Goal: Transaction & Acquisition: Purchase product/service

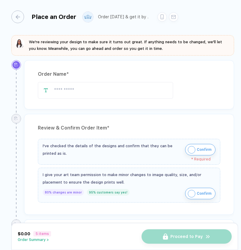
type input "**********"
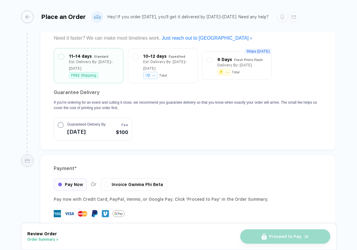
scroll to position [1401, 0]
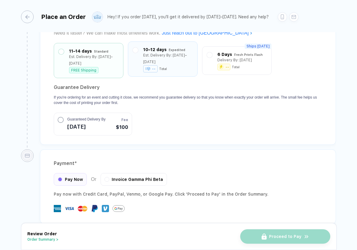
click at [170, 47] on div "Expedited" at bounding box center [177, 50] width 17 height 7
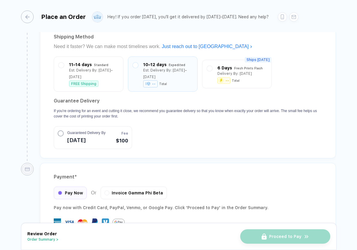
scroll to position [1384, 0]
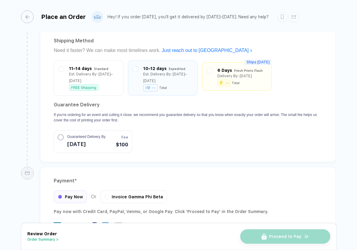
click at [241, 62] on div "Ships [DATE] 6 Days Fresh Prints Flash Delivery By: [DATE] -- Total" at bounding box center [237, 76] width 70 height 29
click at [239, 73] on div "Delivery By: [DATE]" at bounding box center [234, 76] width 35 height 7
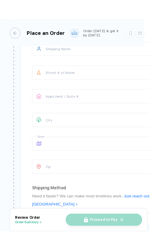
scroll to position [1354, 0]
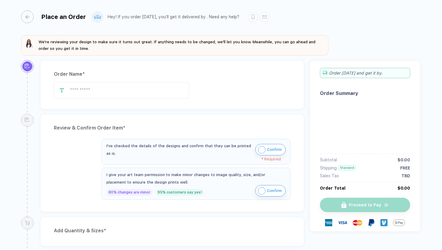
type input "**********"
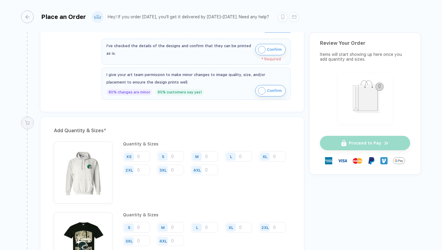
scroll to position [812, 0]
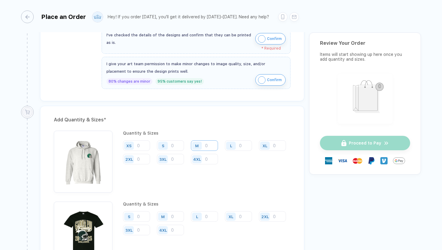
click at [217, 145] on input "number" at bounding box center [204, 145] width 27 height 11
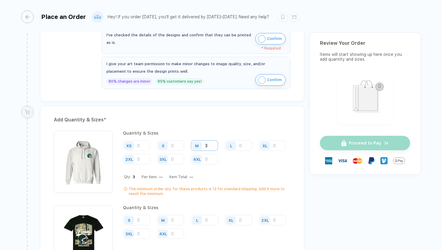
type input "3"
click at [243, 144] on input "number" at bounding box center [238, 145] width 27 height 11
type input "7"
click at [259, 151] on input "number" at bounding box center [272, 145] width 27 height 11
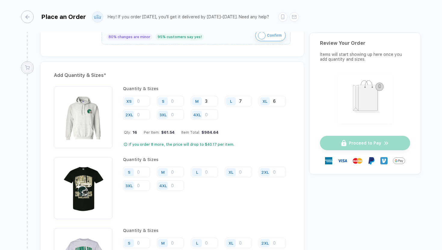
scroll to position [867, 0]
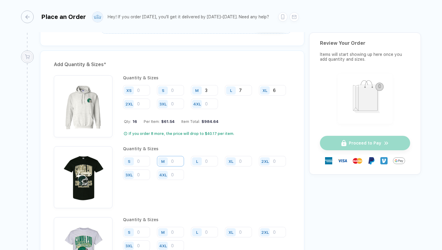
type input "6"
click at [179, 157] on input "number" at bounding box center [170, 161] width 27 height 11
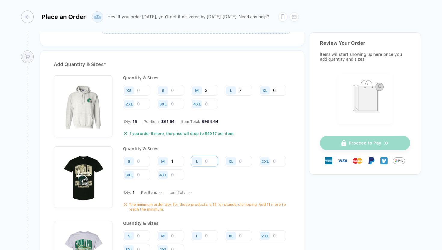
type input "1"
click at [206, 160] on input "number" at bounding box center [204, 161] width 27 height 11
type input "7"
click at [241, 159] on input "number" at bounding box center [238, 161] width 27 height 11
type input "4"
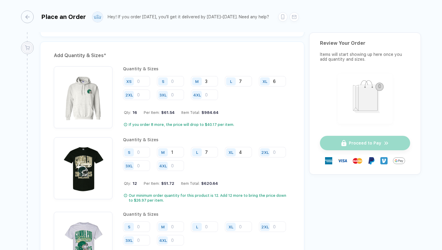
scroll to position [877, 0]
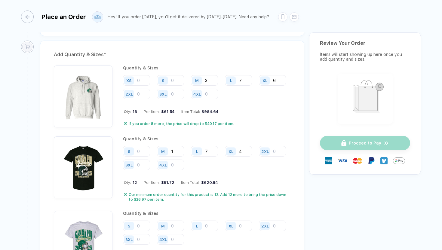
drag, startPoint x: 247, startPoint y: 149, endPoint x: 229, endPoint y: 148, distance: 17.7
click at [230, 149] on div "XL 4" at bounding box center [238, 151] width 27 height 11
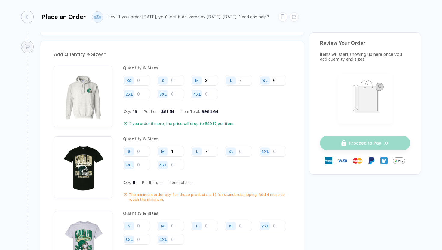
drag, startPoint x: 208, startPoint y: 151, endPoint x: 201, endPoint y: 151, distance: 6.6
click at [201, 151] on div "L 7" at bounding box center [204, 151] width 27 height 11
drag, startPoint x: 178, startPoint y: 149, endPoint x: 163, endPoint y: 149, distance: 14.4
click at [163, 149] on div "M 1" at bounding box center [170, 151] width 27 height 11
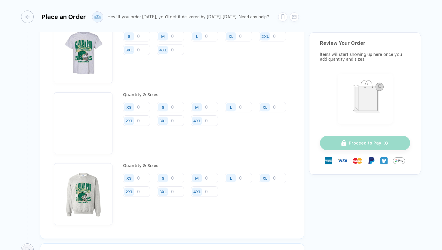
scroll to position [1064, 0]
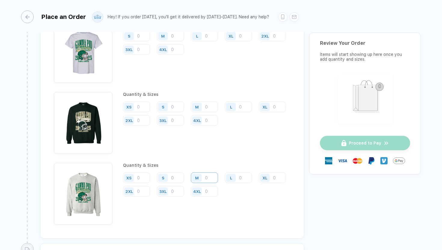
click at [211, 174] on input "number" at bounding box center [204, 177] width 27 height 11
type input "1"
click at [243, 177] on input "number" at bounding box center [238, 177] width 27 height 11
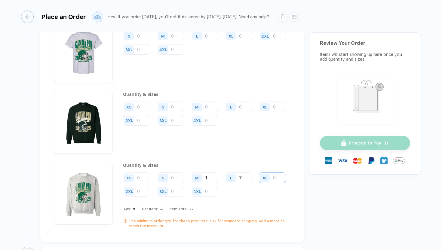
type input "7"
click at [259, 183] on input "number" at bounding box center [272, 177] width 27 height 11
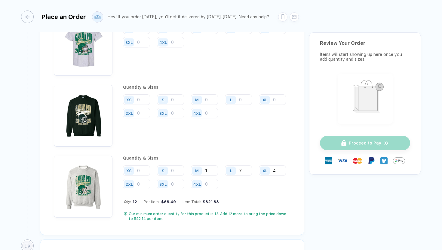
scroll to position [1071, 0]
type input "4"
click at [218, 96] on div "M" at bounding box center [207, 99] width 32 height 11
click at [208, 96] on input "number" at bounding box center [204, 99] width 27 height 11
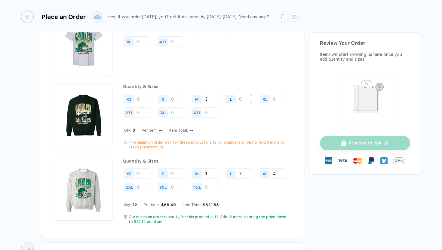
type input "3"
click at [245, 97] on input "number" at bounding box center [238, 99] width 27 height 11
type input "2"
click at [259, 104] on input "number" at bounding box center [272, 99] width 27 height 11
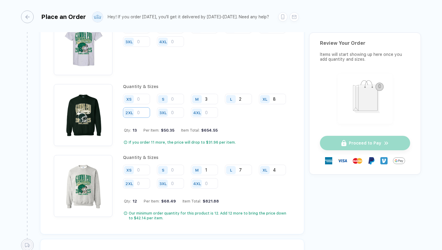
type input "8"
click at [150, 109] on input "number" at bounding box center [136, 112] width 27 height 11
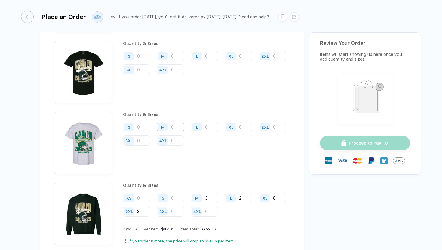
scroll to position [974, 0]
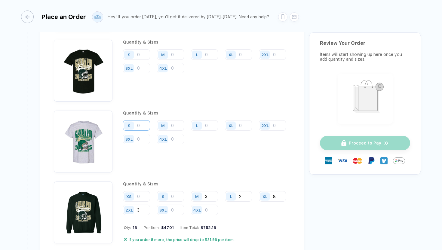
type input "3"
click at [147, 125] on input "number" at bounding box center [136, 125] width 27 height 11
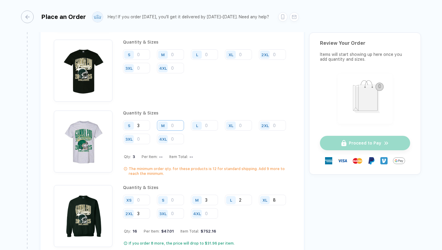
type input "3"
click at [178, 123] on input "number" at bounding box center [170, 125] width 27 height 11
type input "5"
click at [213, 122] on input "number" at bounding box center [204, 125] width 27 height 11
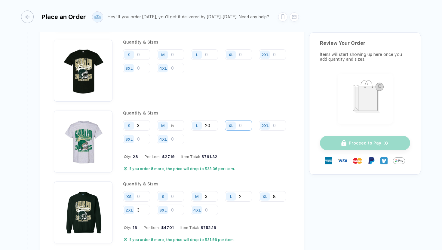
type input "20"
click at [243, 125] on input "number" at bounding box center [238, 125] width 27 height 11
type input "9"
click at [259, 131] on input "number" at bounding box center [272, 125] width 27 height 11
type input "9"
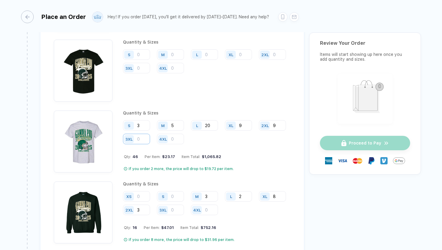
click at [150, 138] on input "number" at bounding box center [136, 139] width 27 height 11
type input "1"
click at [259, 131] on input "9" at bounding box center [272, 125] width 27 height 11
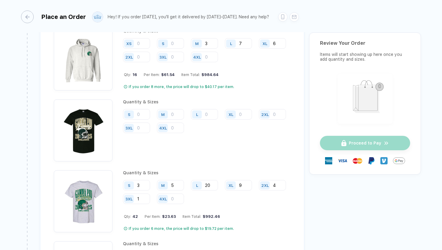
scroll to position [907, 0]
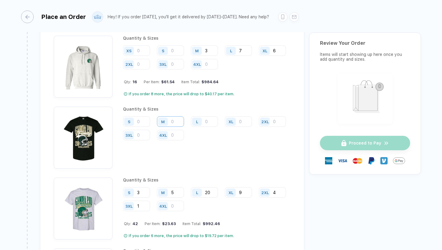
type input "4"
click at [182, 118] on input "number" at bounding box center [170, 121] width 27 height 11
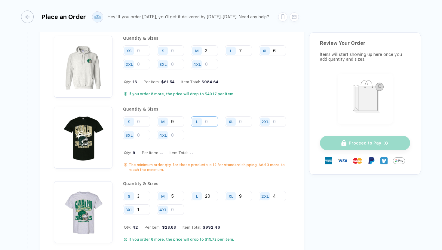
type input "9"
click at [211, 120] on input "number" at bounding box center [204, 121] width 27 height 11
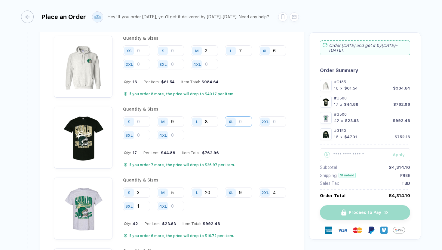
type input "8"
click at [246, 120] on input "number" at bounding box center [238, 121] width 27 height 11
type input "6"
click at [259, 127] on input "number" at bounding box center [272, 121] width 27 height 11
type input "3"
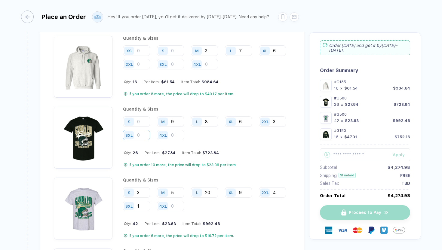
click at [150, 133] on input "number" at bounding box center [136, 135] width 27 height 11
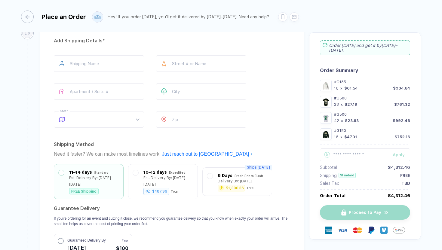
scroll to position [1405, 0]
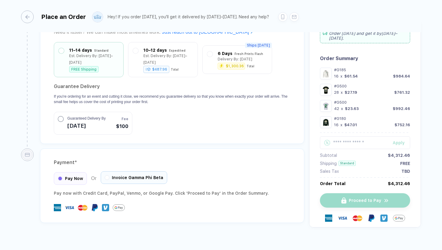
type input "2"
click at [146, 175] on span "Invoice Gamma Phi Beta" at bounding box center [137, 177] width 51 height 5
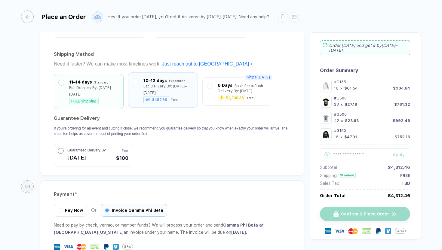
click at [174, 85] on div "Est. Delivery By: [DATE]–[DATE]" at bounding box center [168, 89] width 50 height 13
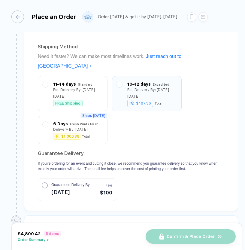
scroll to position [1408, 0]
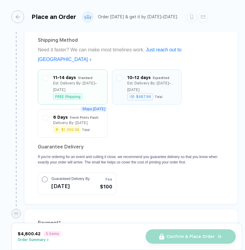
click at [81, 80] on div "Est. Delivery By: [DATE]–[DATE]" at bounding box center [78, 86] width 50 height 13
click at [149, 74] on div "10–12 days" at bounding box center [138, 77] width 23 height 7
click at [88, 80] on div "Est. Delivery By: [DATE]–[DATE]" at bounding box center [78, 86] width 50 height 13
click at [172, 74] on div "10–12 days Expedited Est. Delivery By: Oct 3–5 $487.96 Total" at bounding box center [147, 87] width 60 height 26
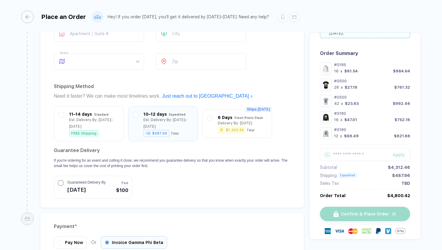
scroll to position [1338, 0]
